Goal: Information Seeking & Learning: Learn about a topic

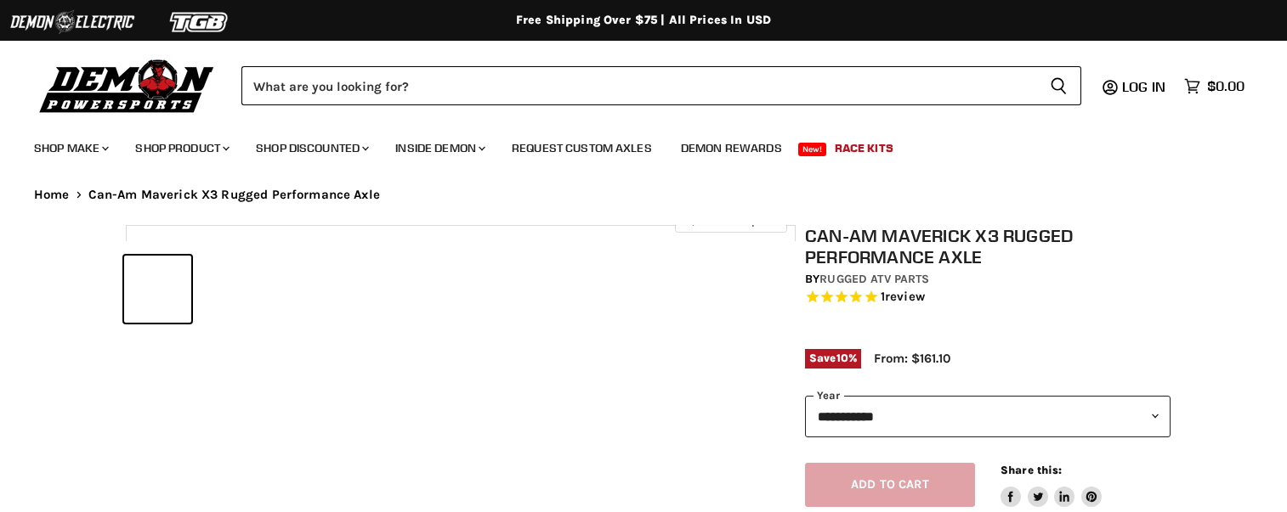
select select "******"
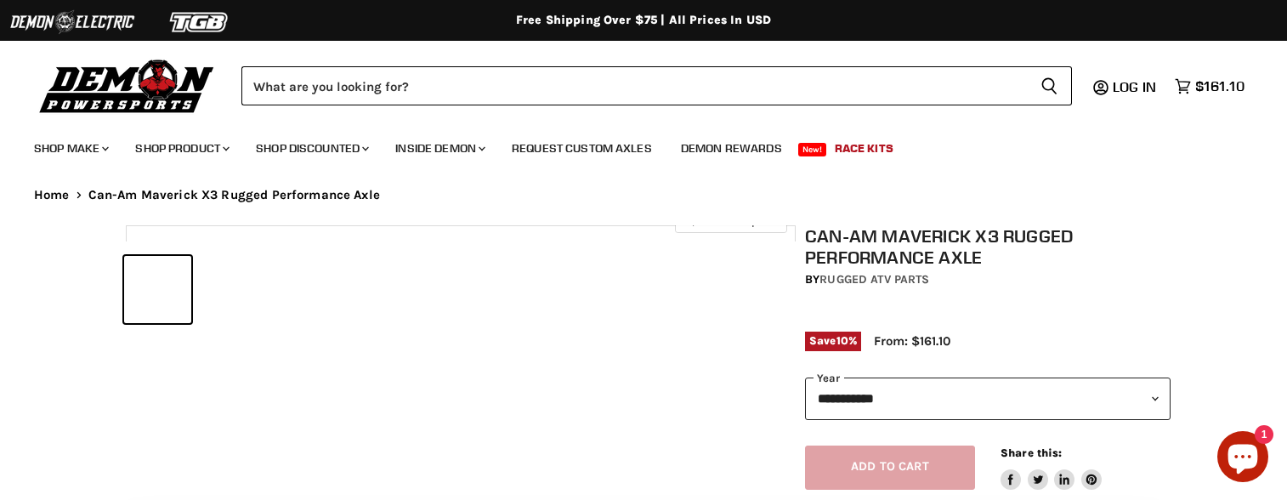
select select "******"
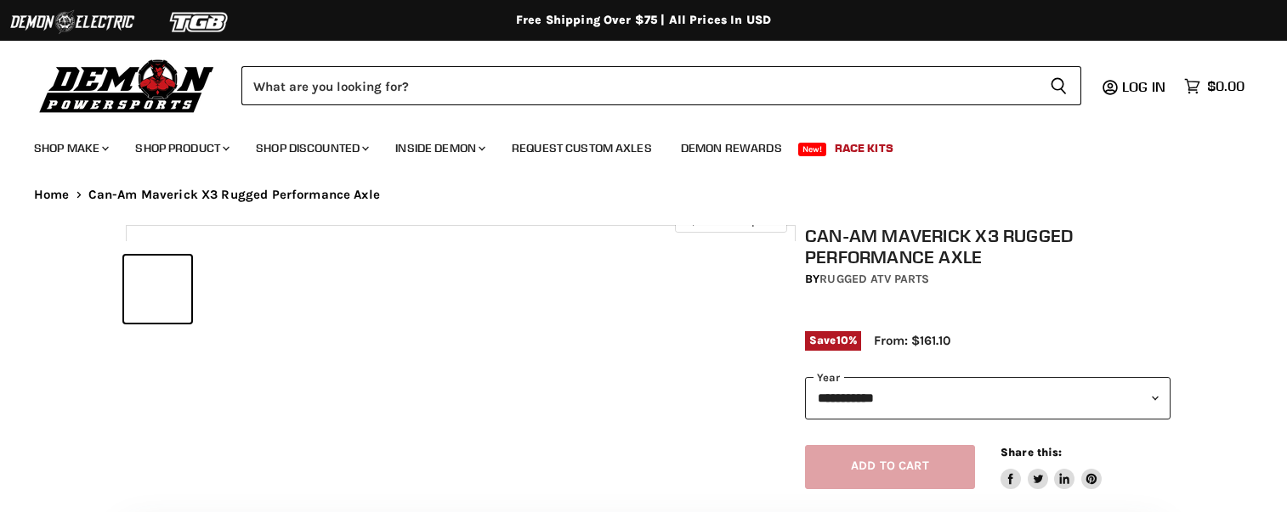
select select "******"
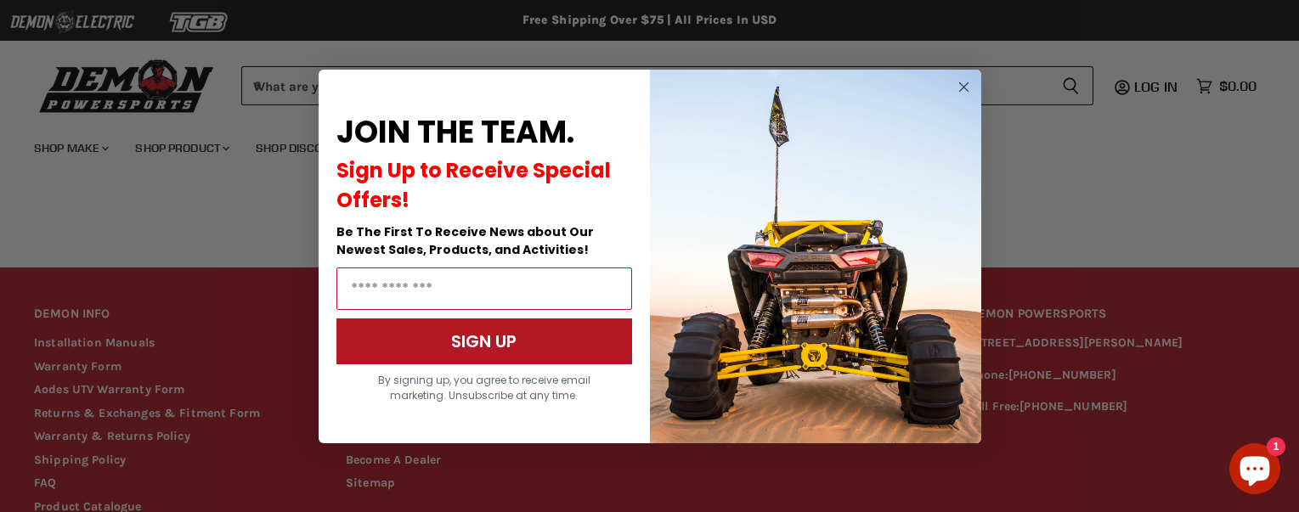
scroll to position [1658, 0]
